Goal: Understand process/instructions

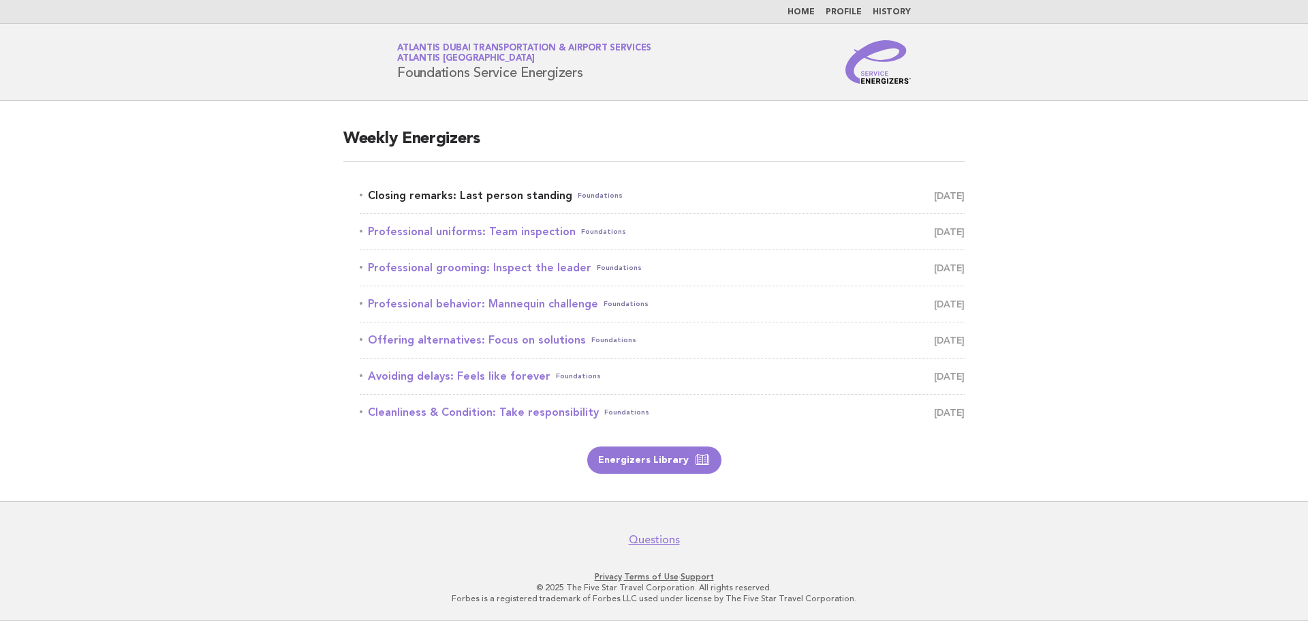
click at [493, 193] on link "Closing remarks: Last person standing Foundations [DATE]" at bounding box center [662, 195] width 605 height 19
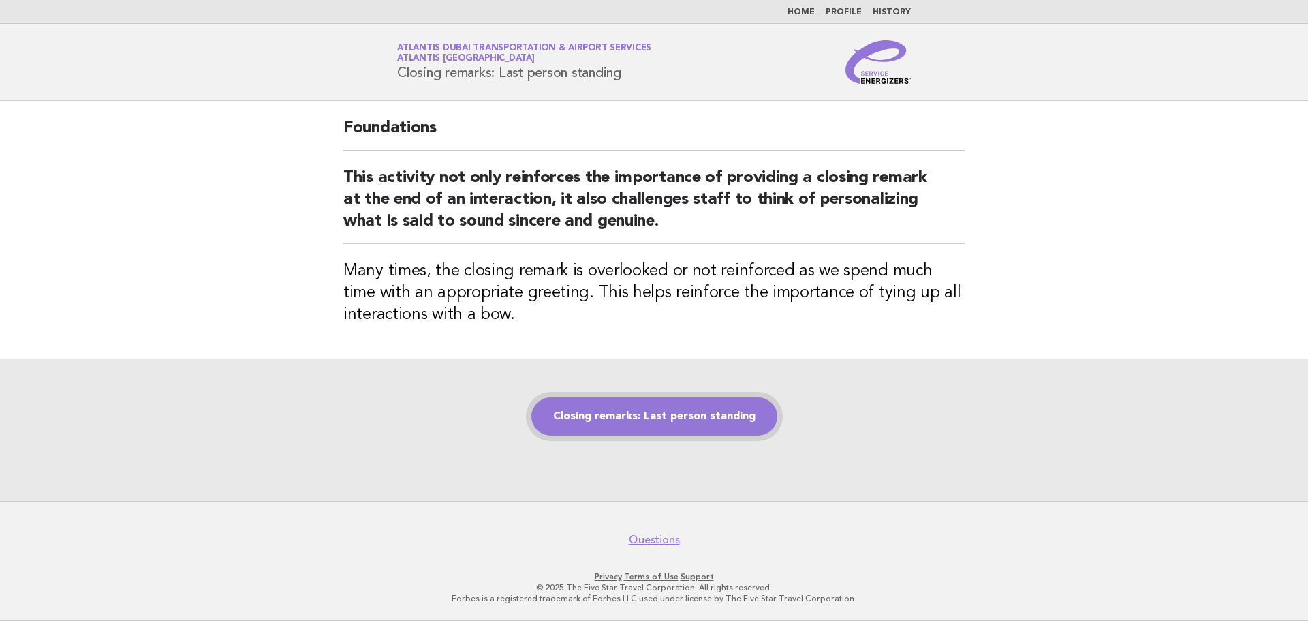
click at [649, 410] on link "Closing remarks: Last person standing" at bounding box center [654, 416] width 246 height 38
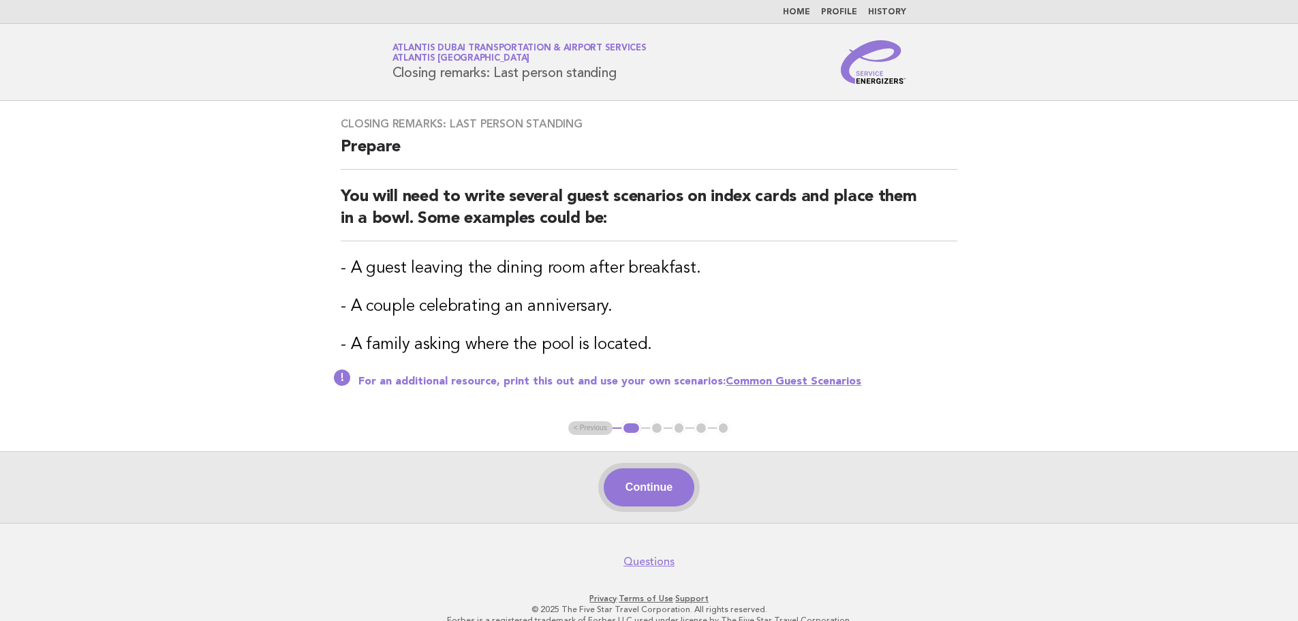
click at [644, 480] on button "Continue" at bounding box center [648, 487] width 91 height 38
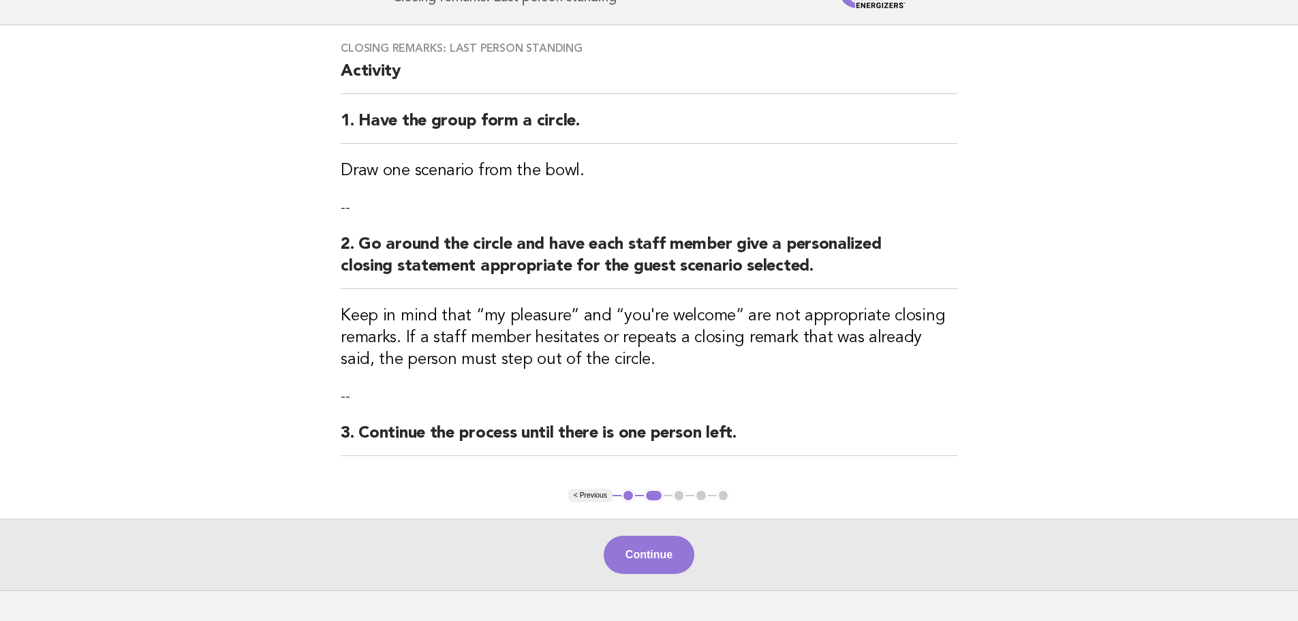
scroll to position [164, 0]
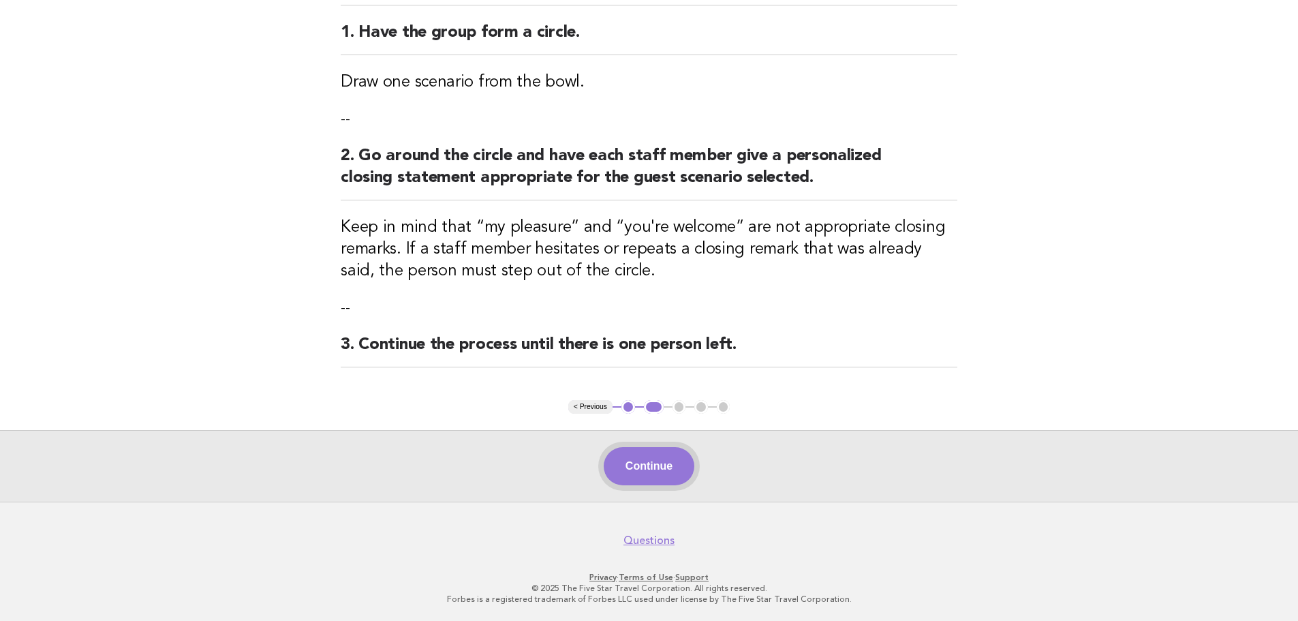
click at [661, 463] on button "Continue" at bounding box center [648, 466] width 91 height 38
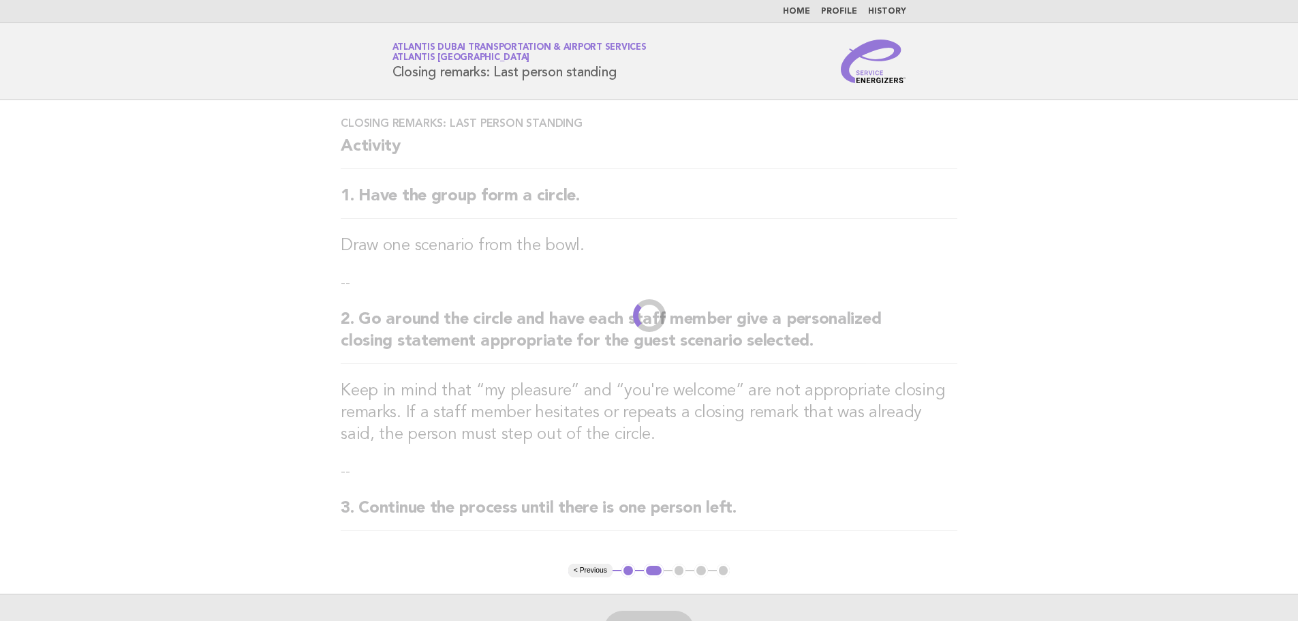
scroll to position [0, 0]
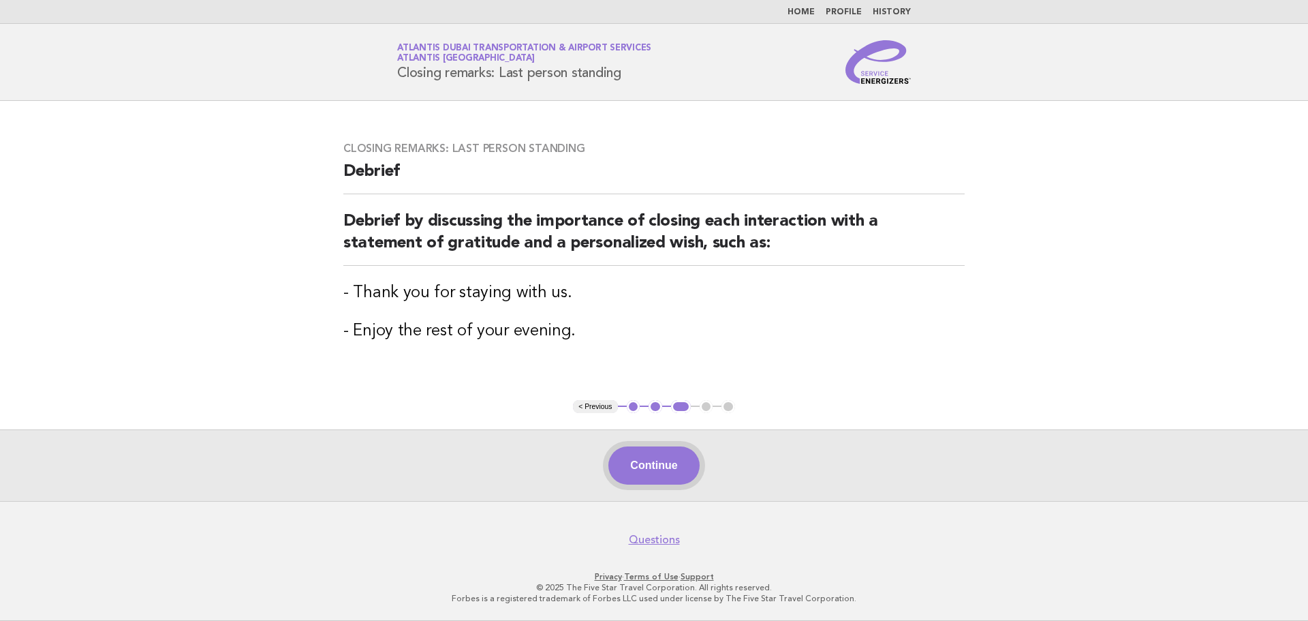
click at [646, 457] on button "Continue" at bounding box center [653, 465] width 91 height 38
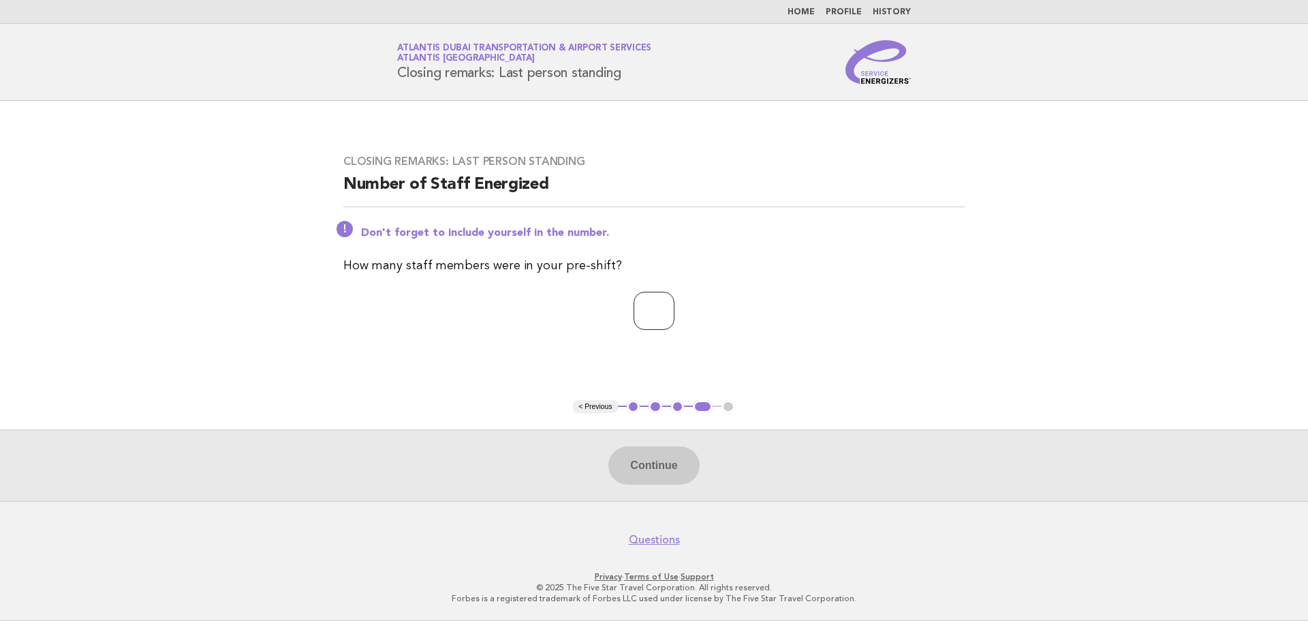
click at [646, 304] on input "number" at bounding box center [653, 311] width 41 height 38
type input "*"
click at [671, 468] on button "Continue" at bounding box center [653, 465] width 91 height 38
